Goal: Task Accomplishment & Management: Manage account settings

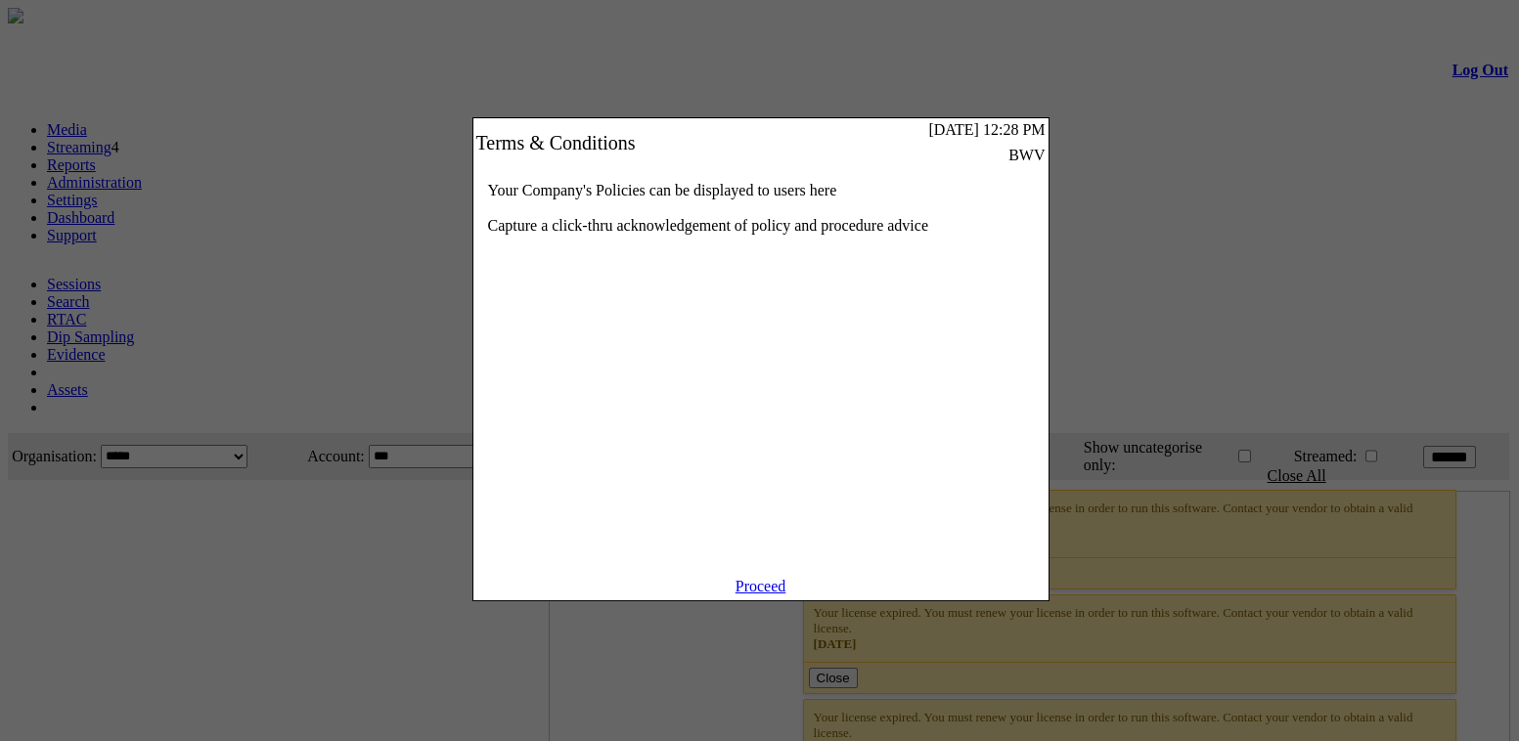
click at [770, 595] on link "Proceed" at bounding box center [760, 586] width 51 height 17
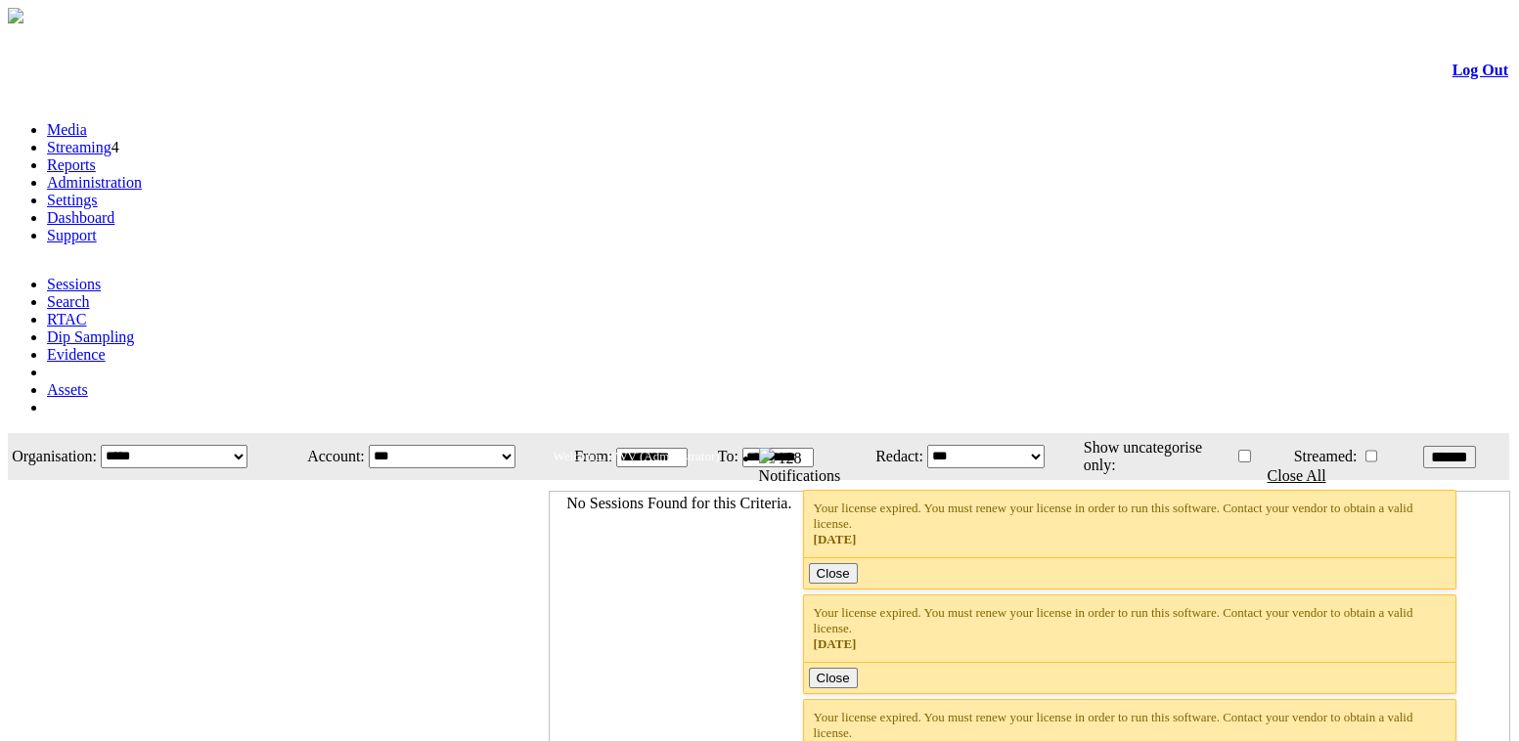
click at [98, 192] on link "Settings" at bounding box center [72, 200] width 51 height 17
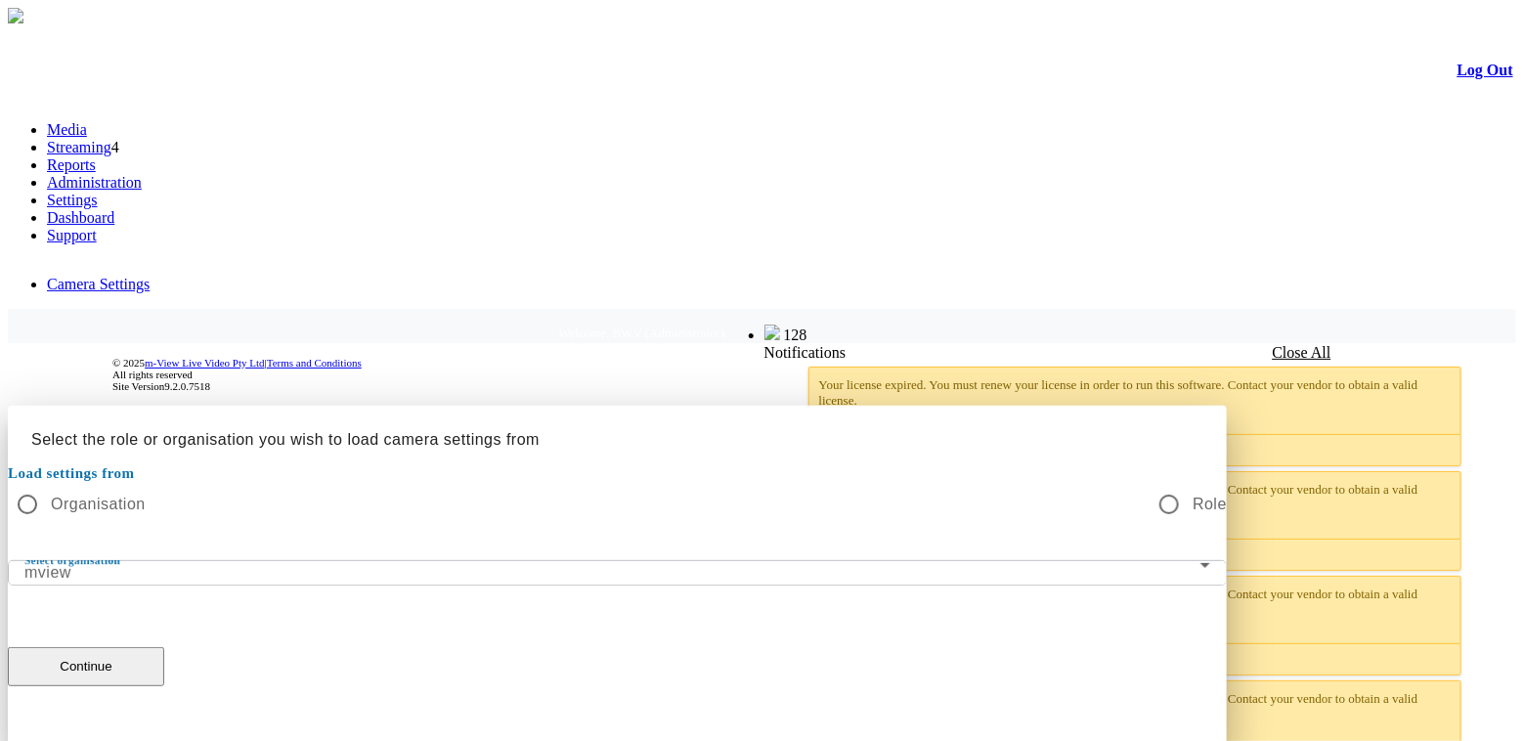
click at [1450, 406] on div at bounding box center [762, 406] width 1509 height 0
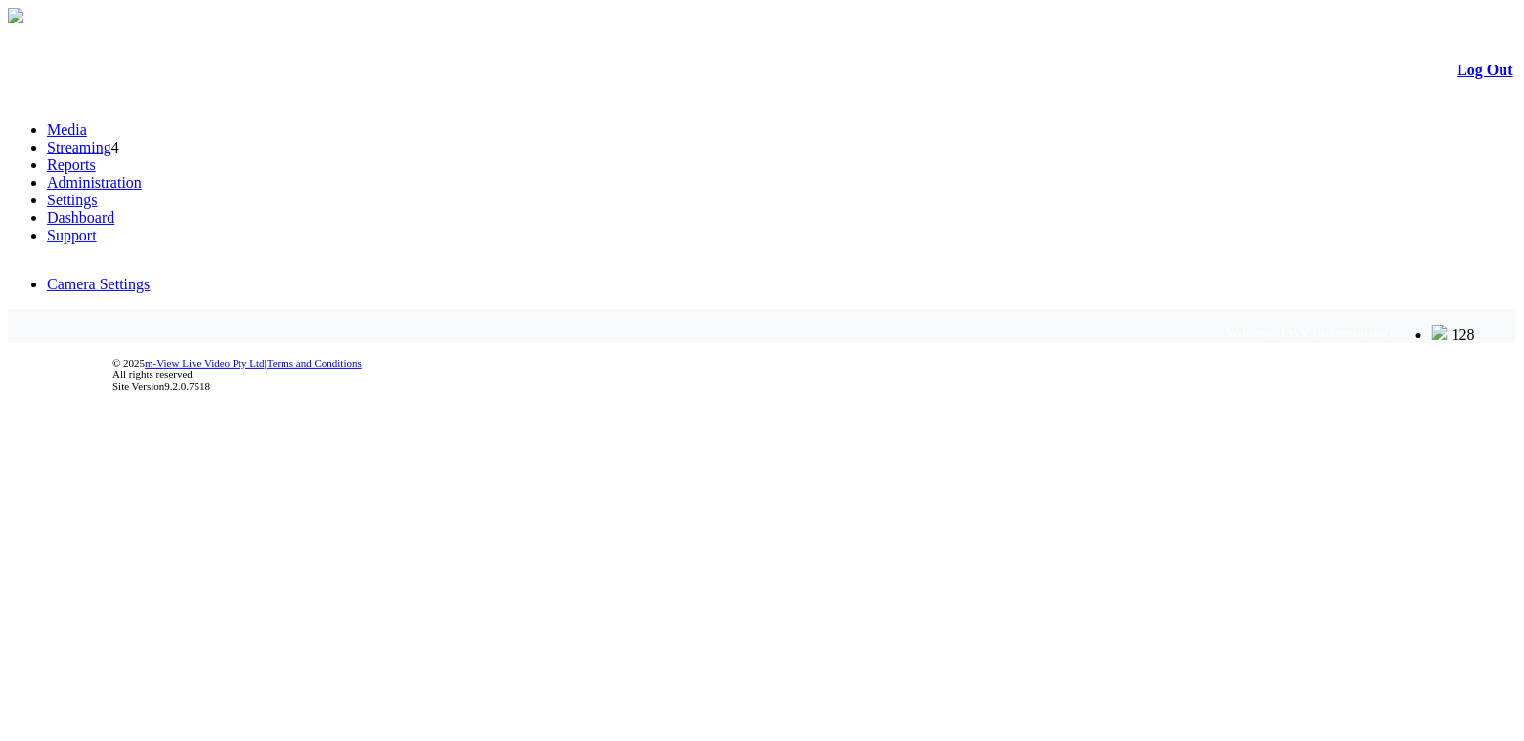
click at [1458, 73] on link "Log Out" at bounding box center [1486, 70] width 56 height 17
